Goal: Task Accomplishment & Management: Use online tool/utility

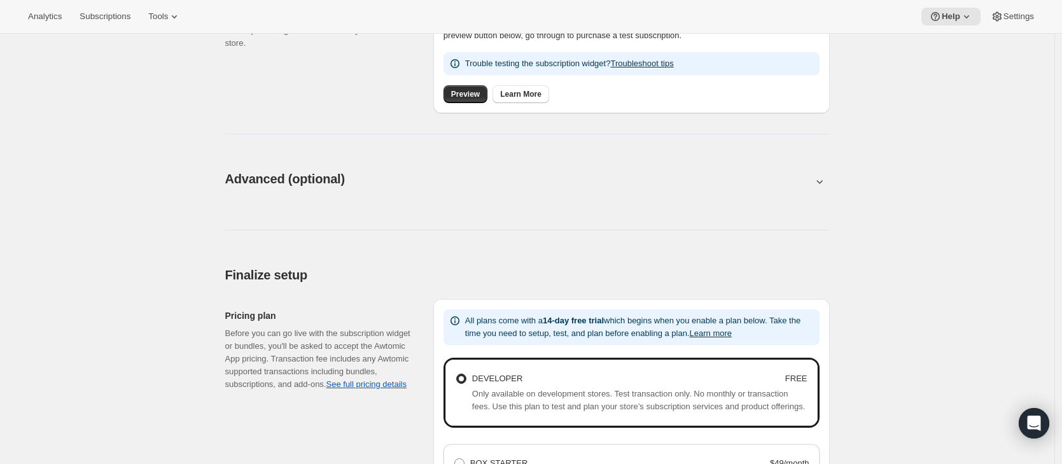
scroll to position [559, 0]
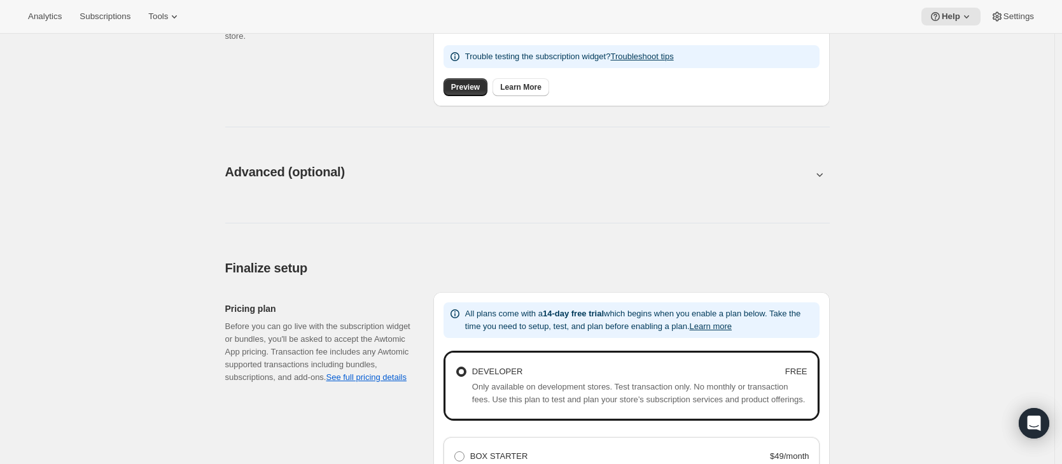
click at [235, 174] on button at bounding box center [527, 174] width 604 height 14
type input "<div style="text-align: center"> <hr> <br/><h3>Having issues managing your subs…"
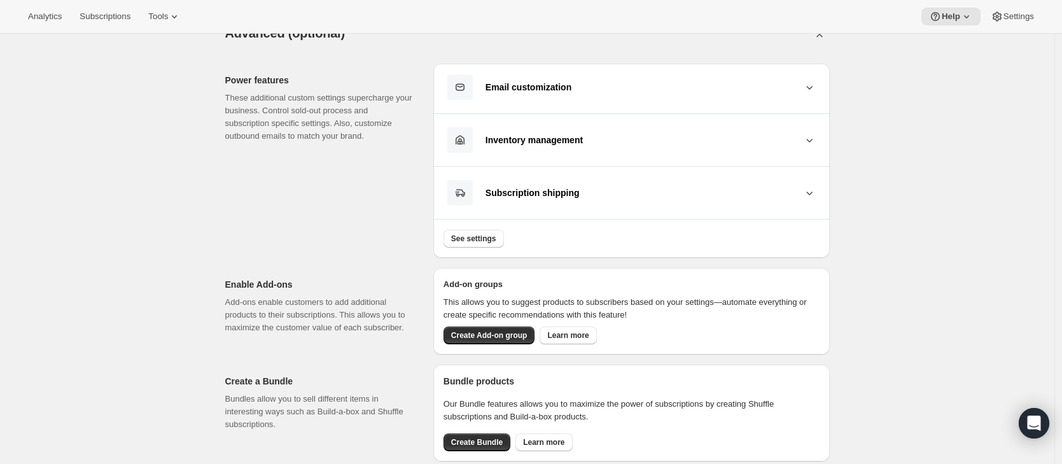
scroll to position [699, 0]
click at [502, 196] on button "Subscription shipping" at bounding box center [631, 191] width 376 height 27
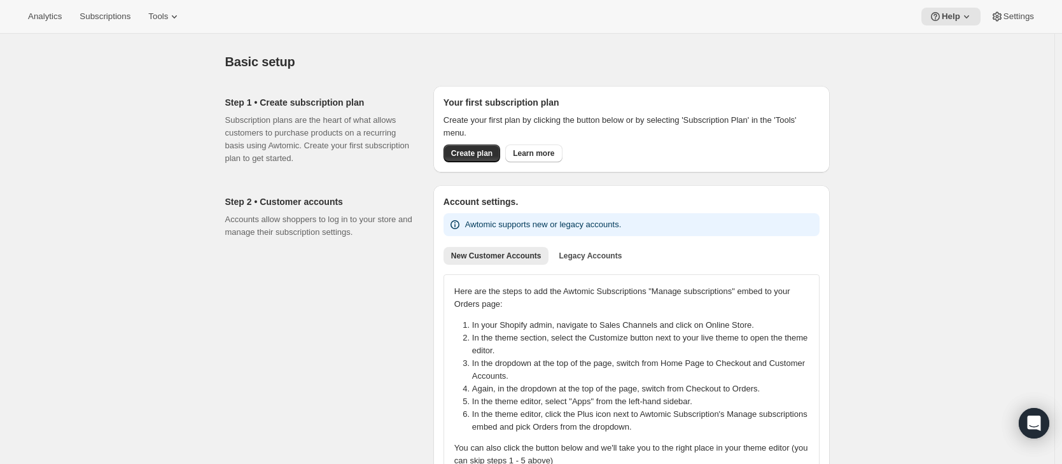
scroll to position [0, 0]
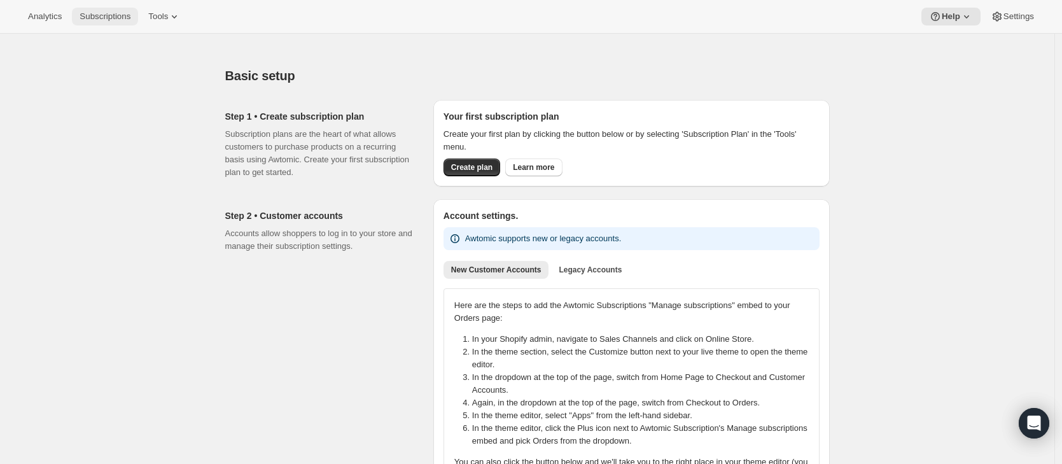
click at [130, 17] on span "Subscriptions" at bounding box center [105, 16] width 51 height 10
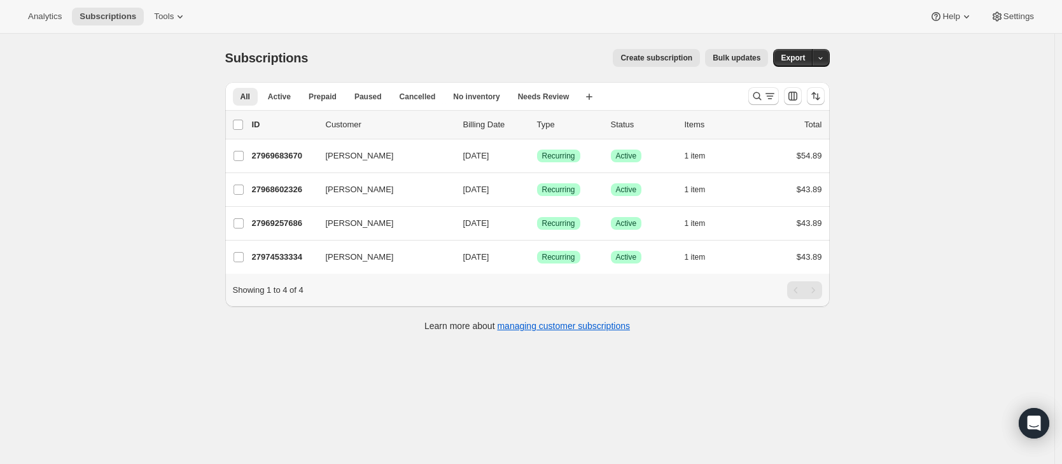
click at [718, 55] on span "Bulk updates" at bounding box center [737, 58] width 48 height 10
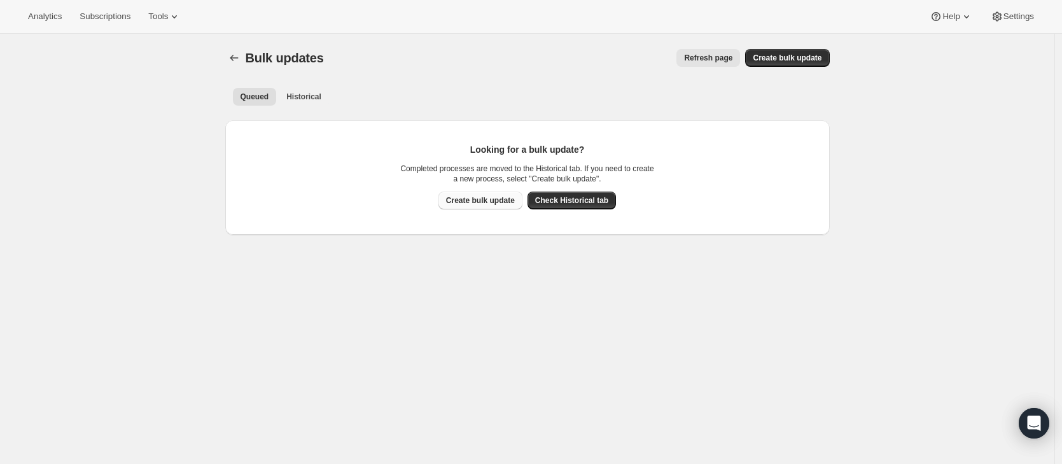
click at [480, 207] on button "Create bulk update" at bounding box center [480, 201] width 84 height 18
select select "12"
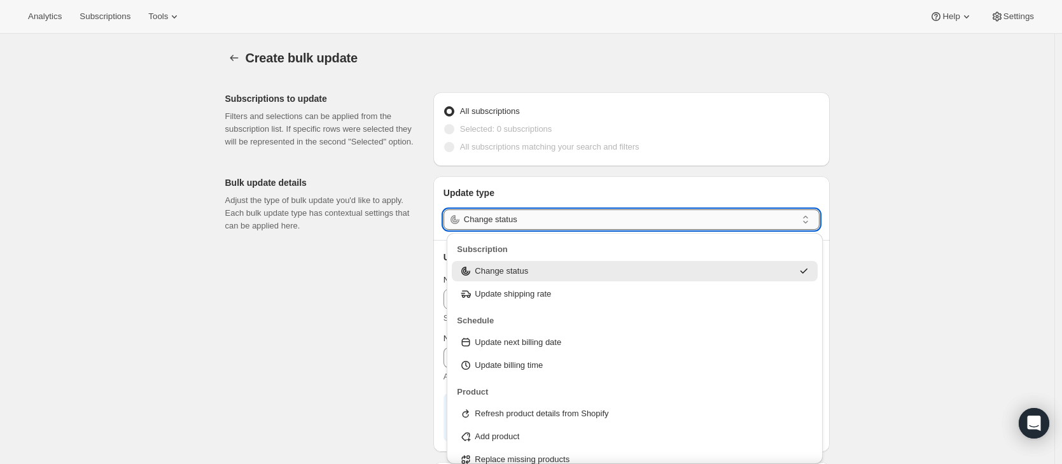
click at [615, 218] on input "Change status" at bounding box center [630, 219] width 333 height 20
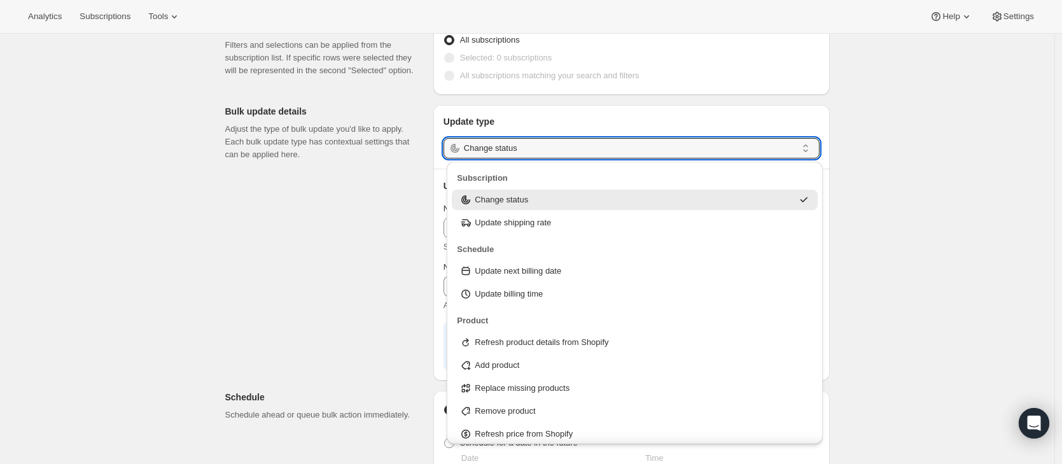
scroll to position [164, 0]
